Goal: Complete application form

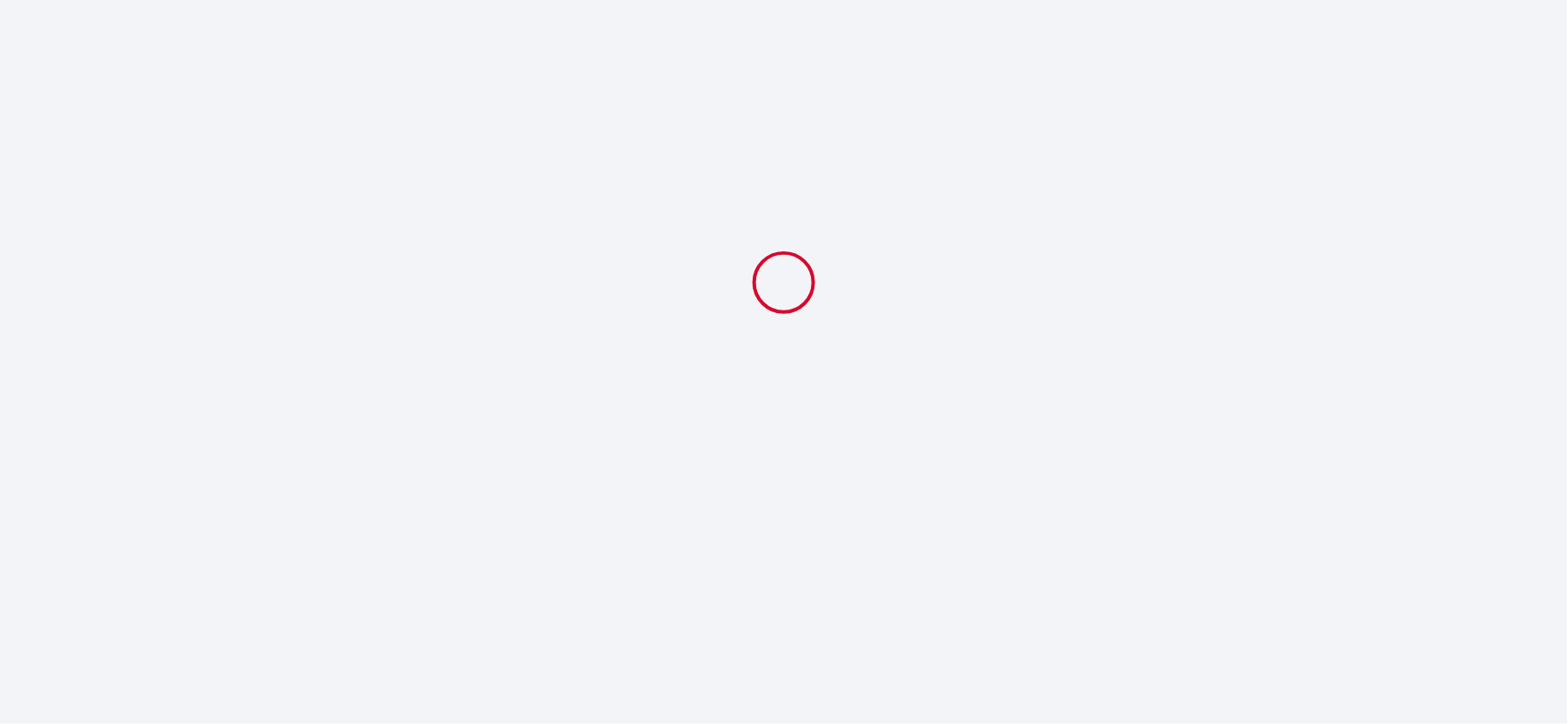
select select
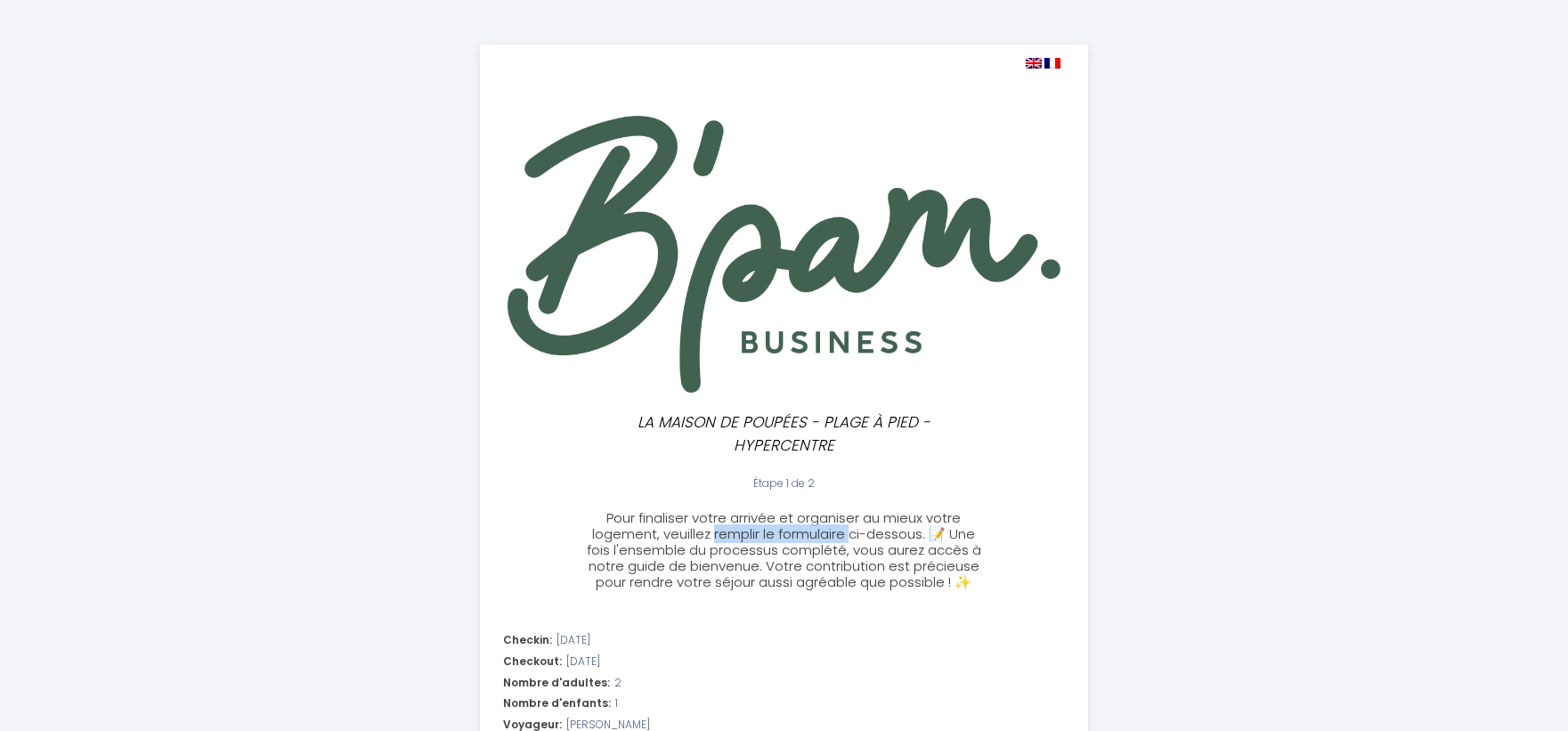
drag, startPoint x: 711, startPoint y: 532, endPoint x: 853, endPoint y: 528, distance: 142.1
click at [853, 528] on span "Pour finaliser votre arrivée et organiser au mieux votre logement, veuillez rem…" at bounding box center [784, 549] width 395 height 83
copy span "remplir le formulaire"
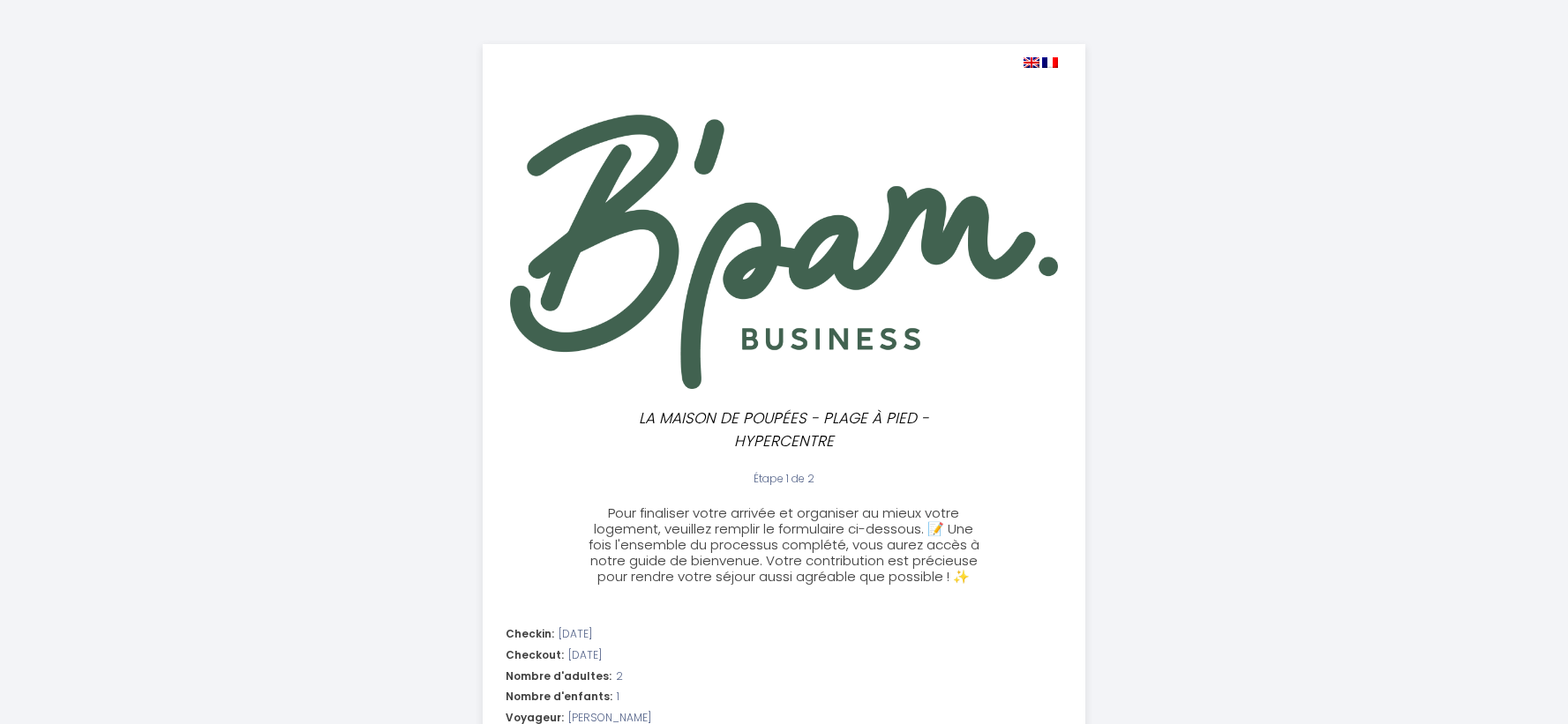
select select "11:00"
